Goal: Navigation & Orientation: Find specific page/section

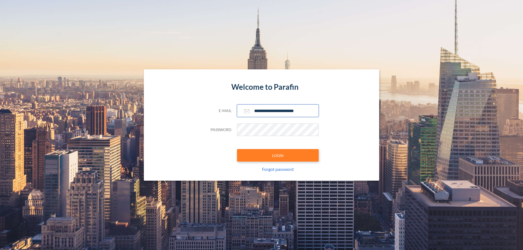
type input "**********"
click at [278, 156] on button "LOGIN" at bounding box center [278, 155] width 82 height 13
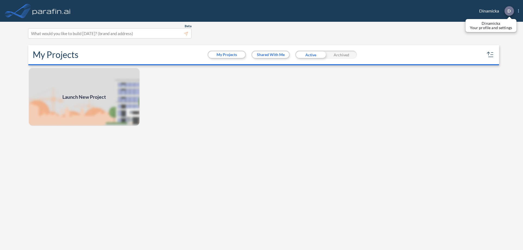
click at [509, 11] on p "D" at bounding box center [508, 10] width 3 height 5
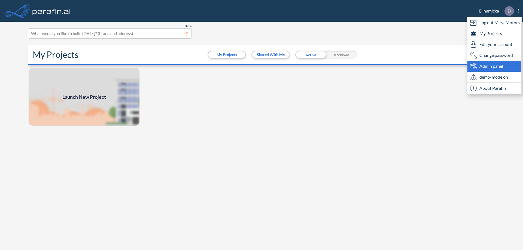
click at [494, 66] on span "Admin panel" at bounding box center [491, 66] width 24 height 7
